Goal: Transaction & Acquisition: Book appointment/travel/reservation

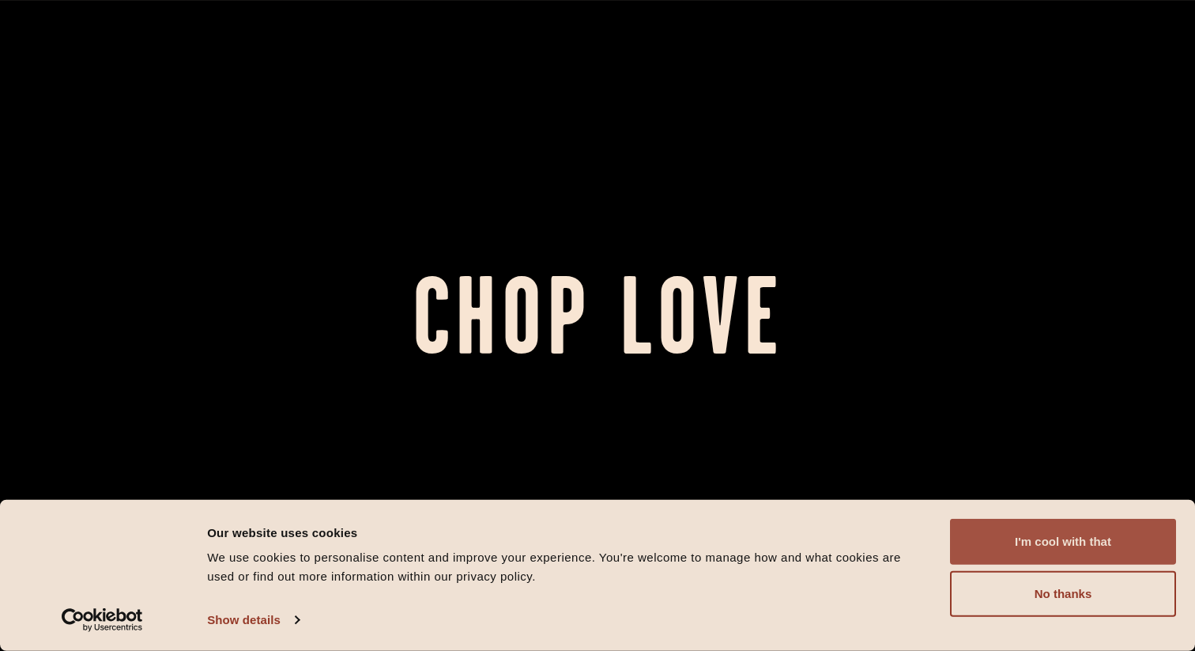
click at [1111, 549] on button "I'm cool with that" at bounding box center [1063, 542] width 226 height 46
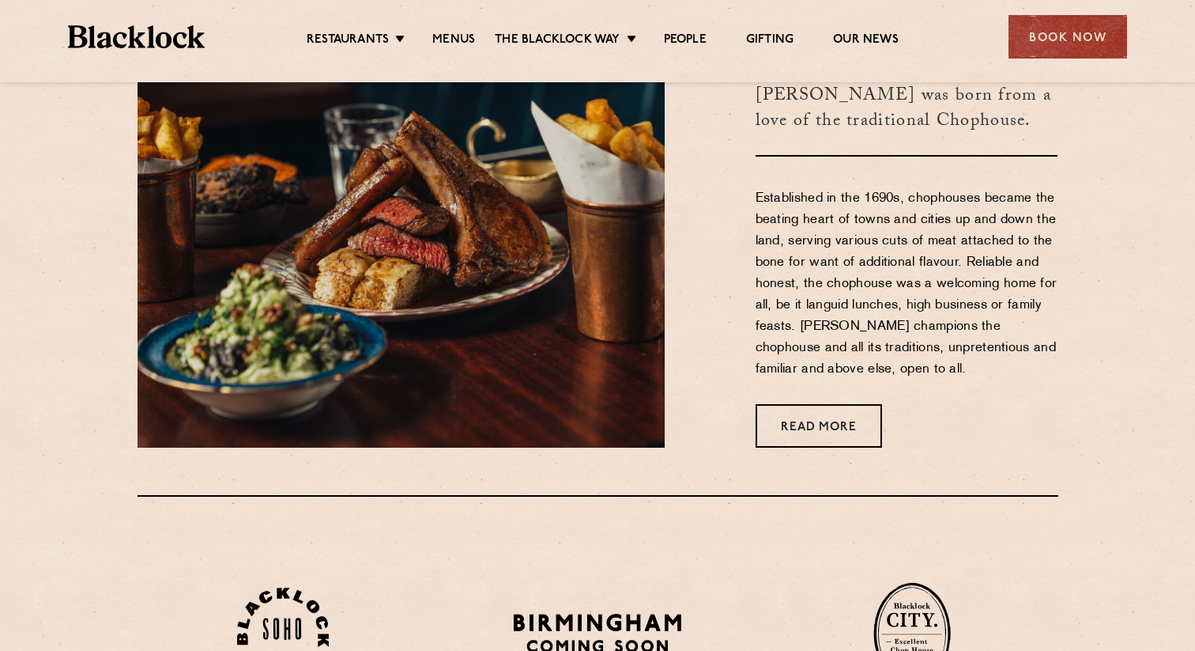
scroll to position [608, 0]
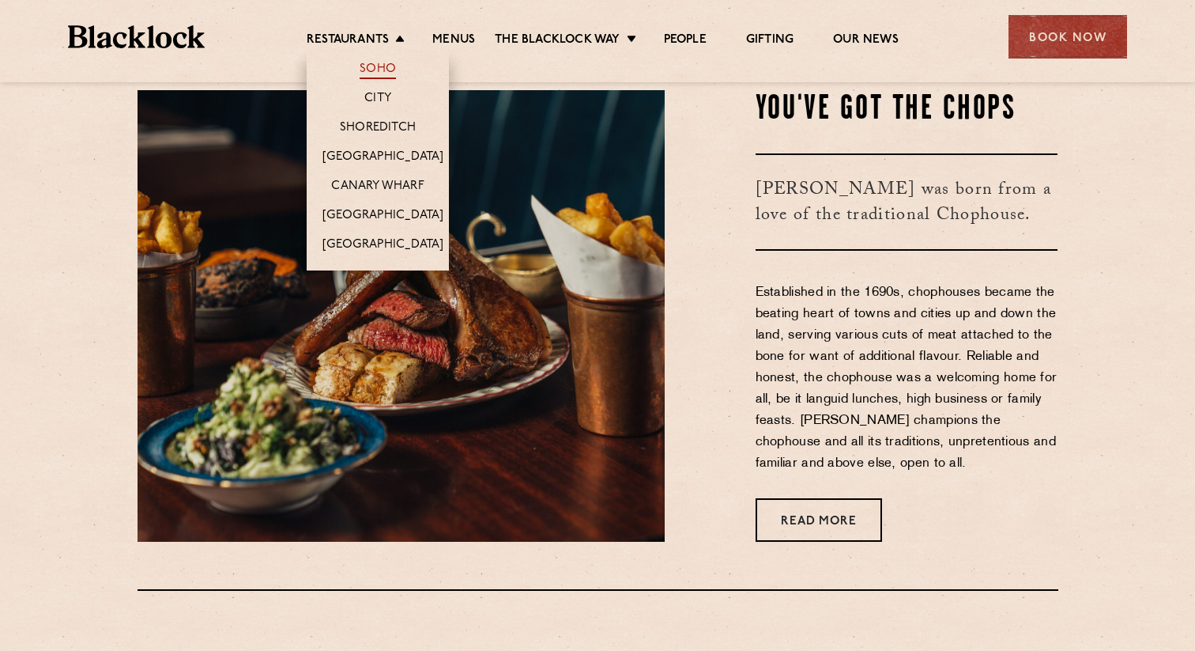
click at [393, 70] on link "Soho" at bounding box center [378, 70] width 36 height 17
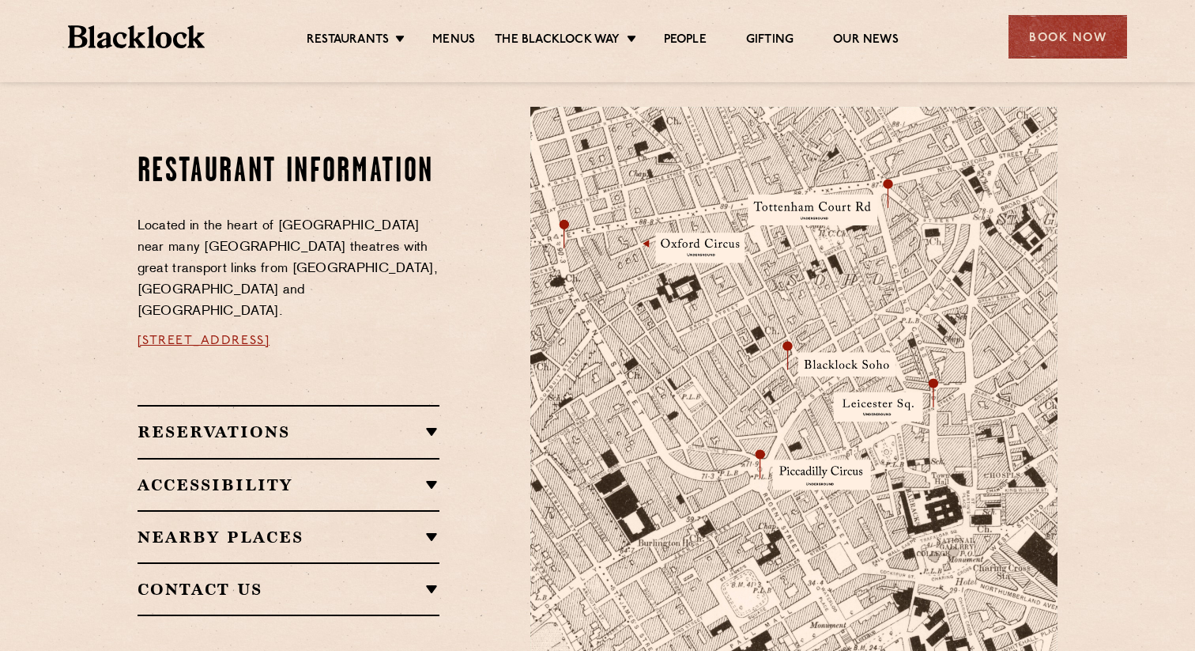
scroll to position [822, 0]
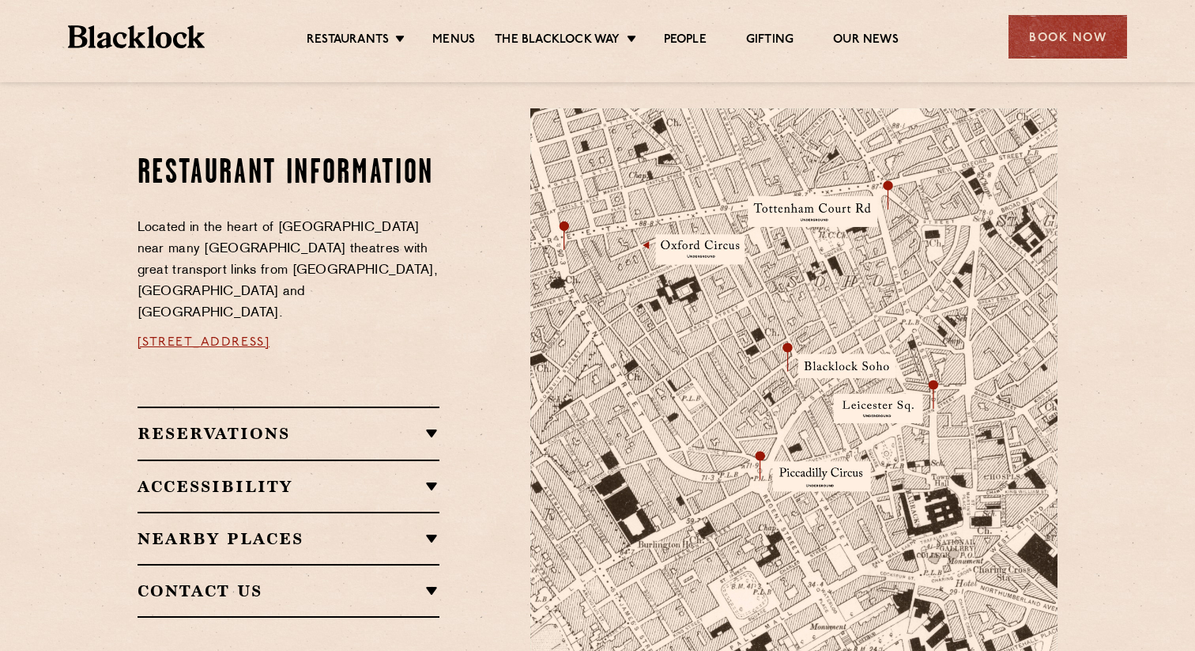
click at [645, 269] on img at bounding box center [793, 385] width 527 height 555
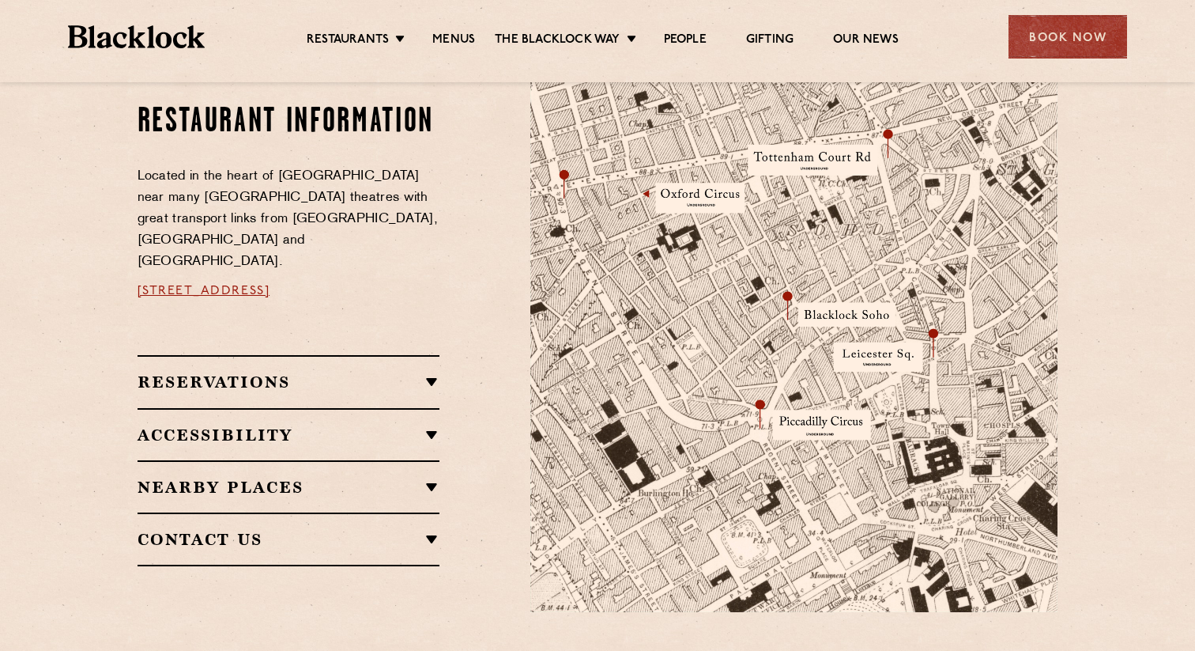
scroll to position [854, 0]
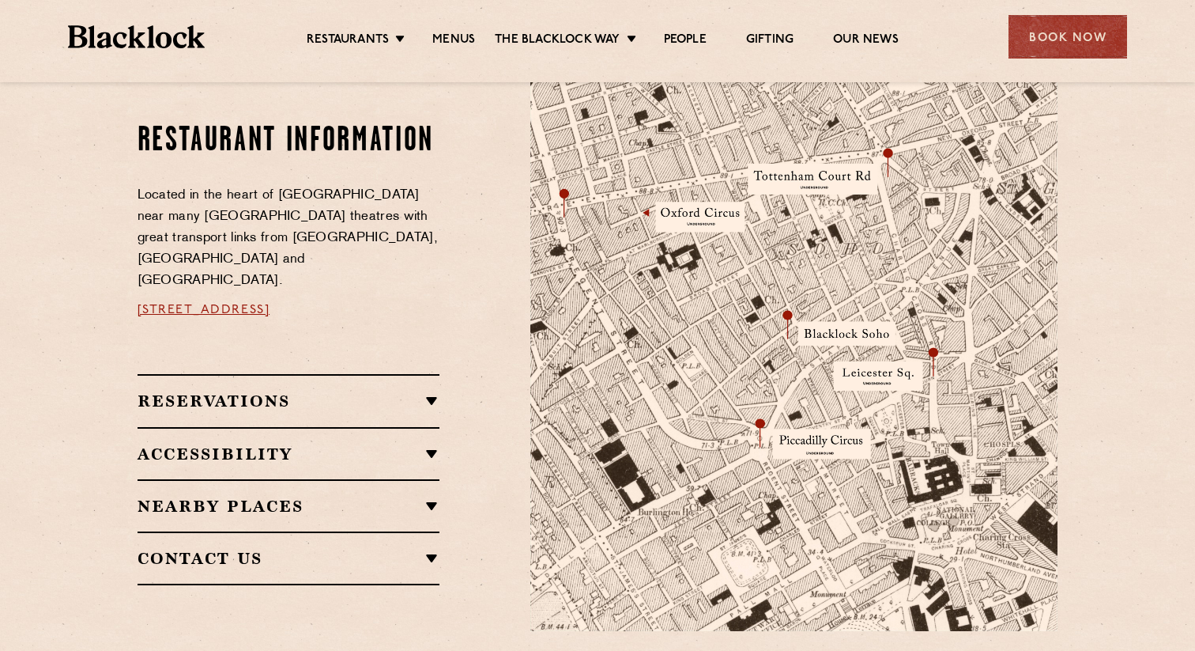
click at [254, 391] on h2 "Reservations" at bounding box center [289, 400] width 303 height 19
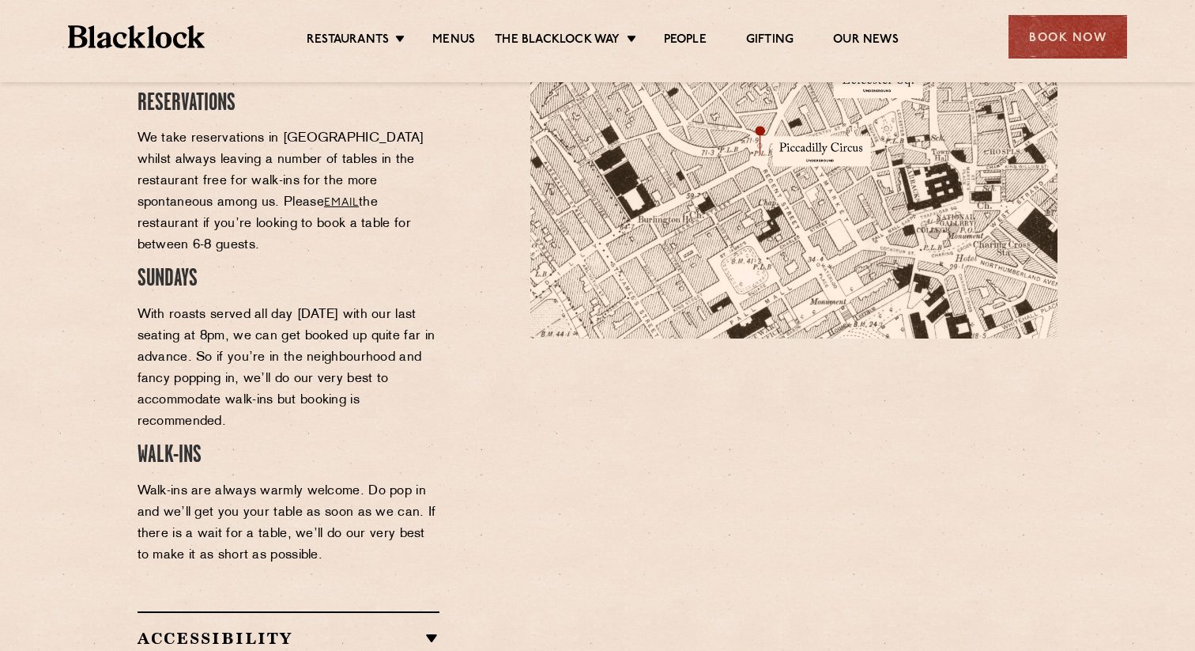
scroll to position [1218, 0]
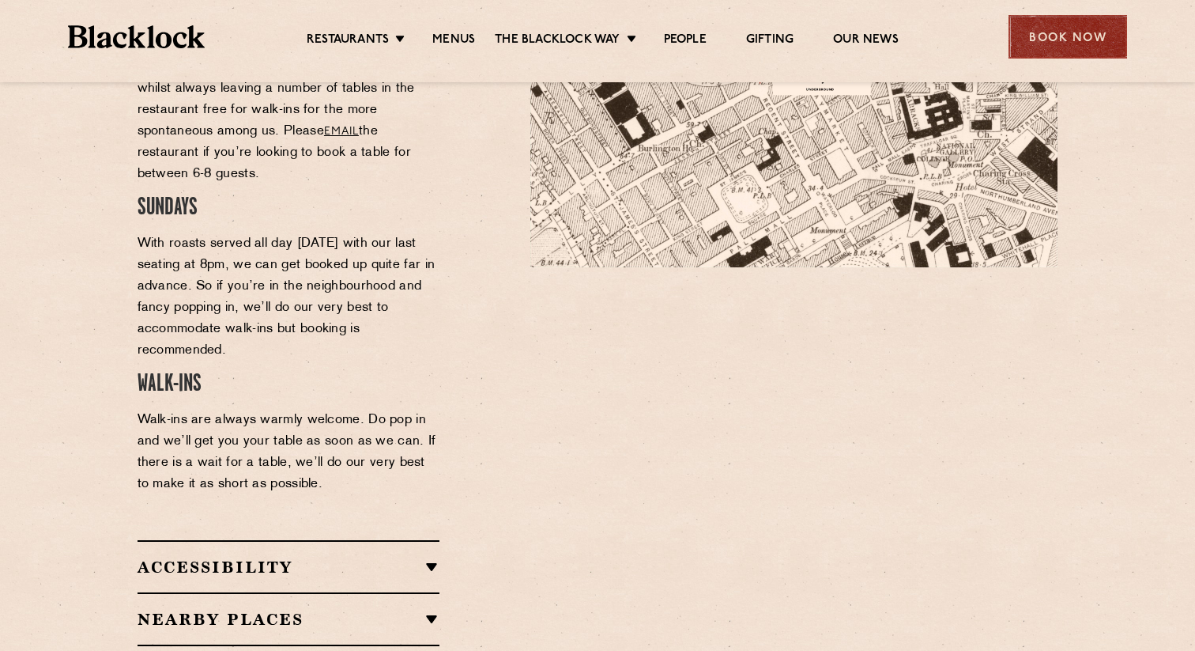
click at [1077, 39] on div "Book Now" at bounding box center [1068, 36] width 119 height 43
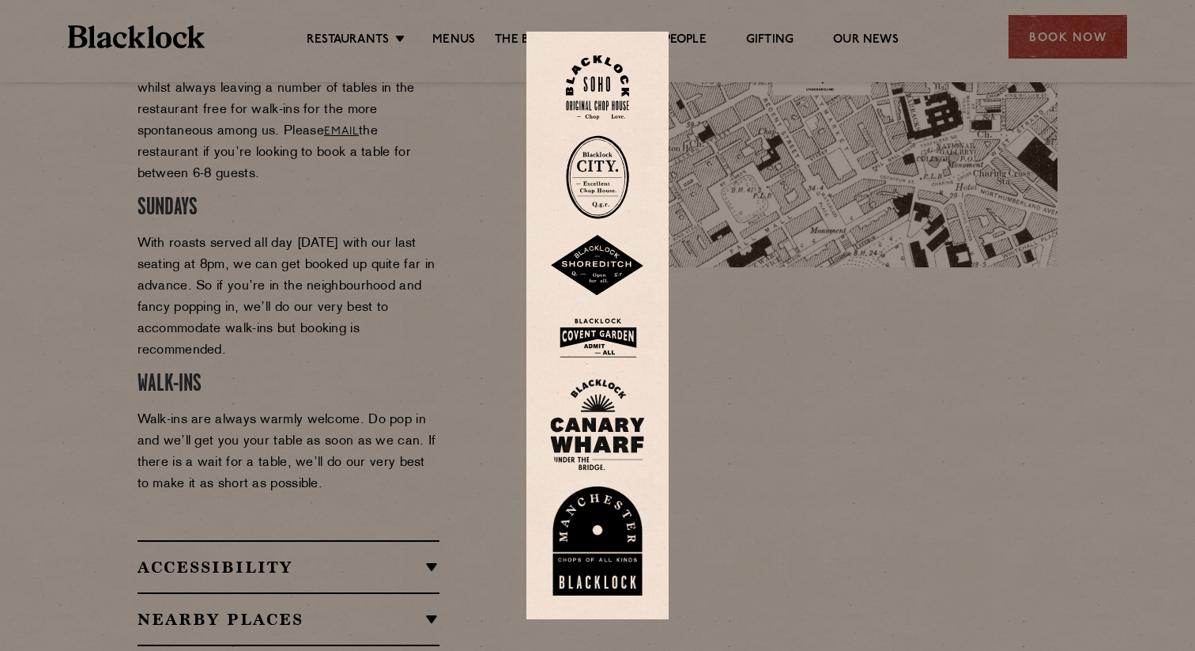
click at [604, 87] on img at bounding box center [597, 87] width 63 height 64
